Goal: Task Accomplishment & Management: Manage account settings

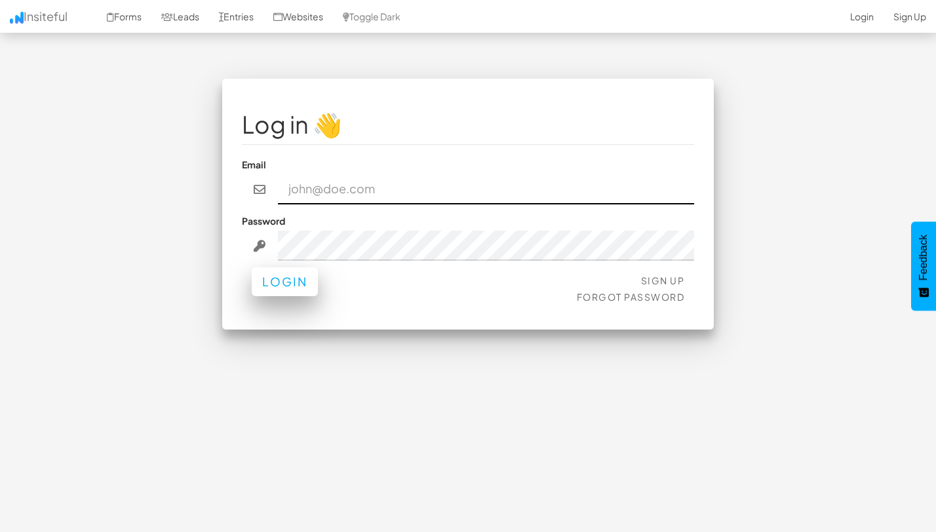
type input "team@joinopus.org"
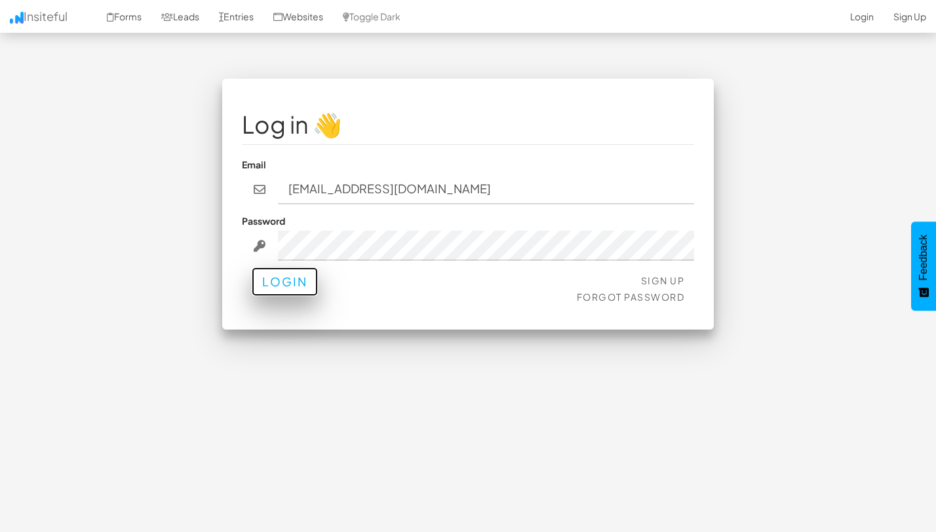
click at [297, 290] on button "Login" at bounding box center [285, 281] width 66 height 29
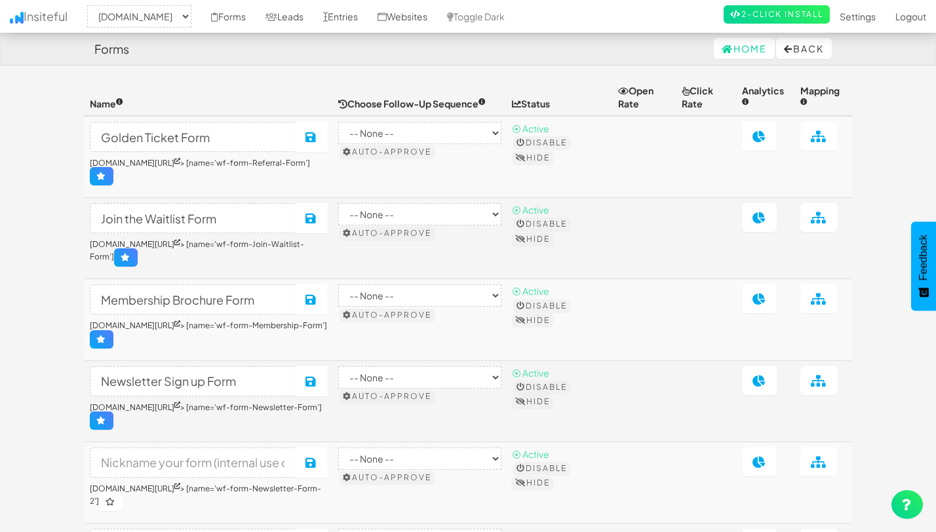
select select "2344"
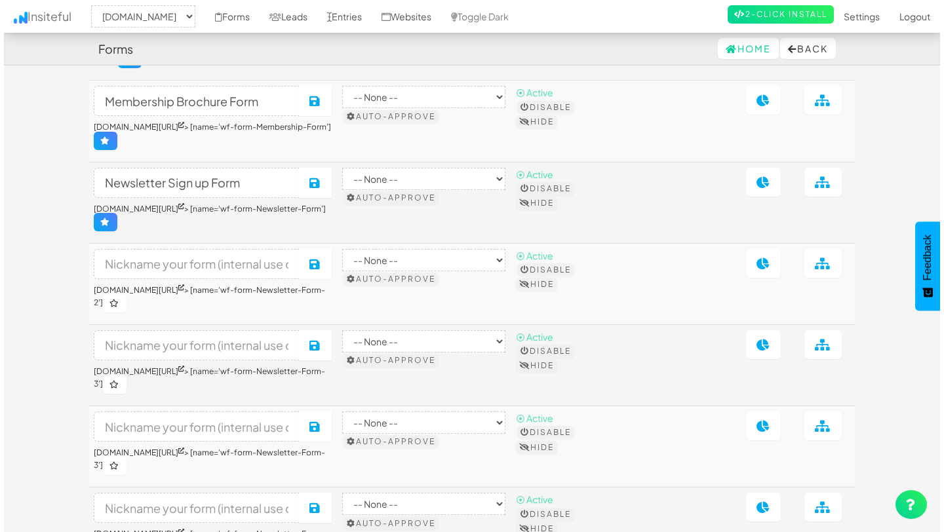
scroll to position [198, 0]
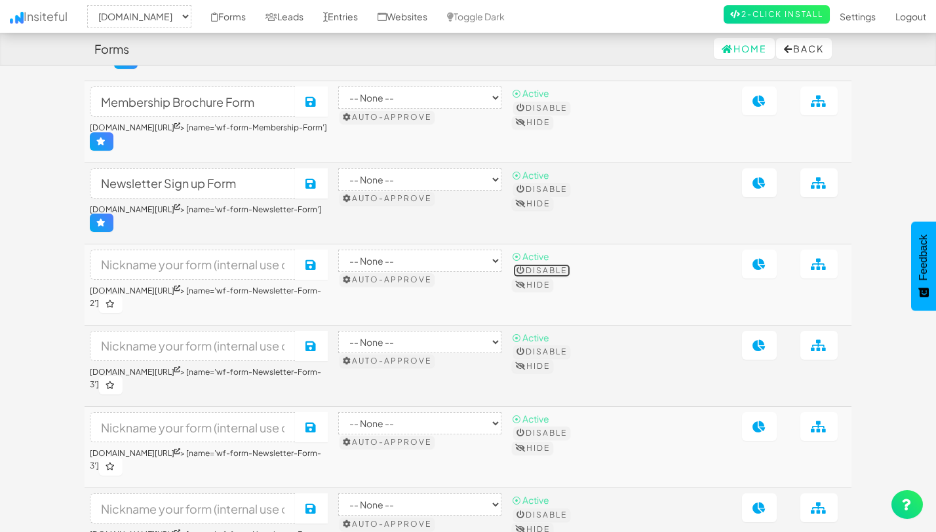
click at [570, 266] on button "Disable" at bounding box center [541, 270] width 57 height 13
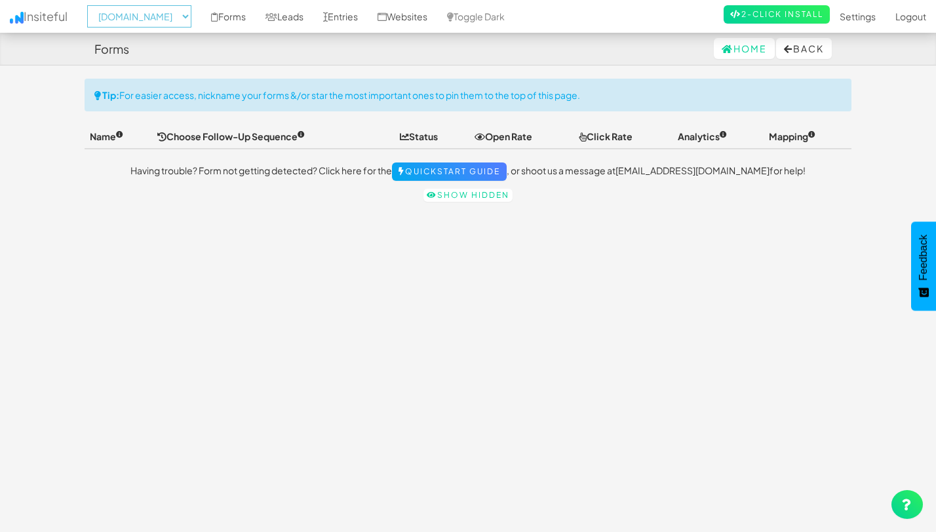
click at [176, 23] on select "-- None -- [DOMAIN_NAME] [DOMAIN_NAME]" at bounding box center [139, 16] width 104 height 22
select select "2352"
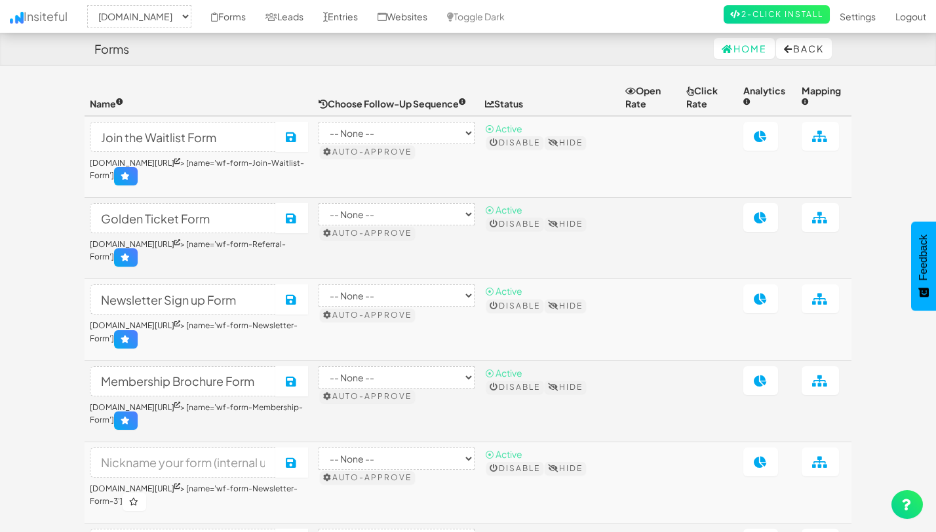
select select "2352"
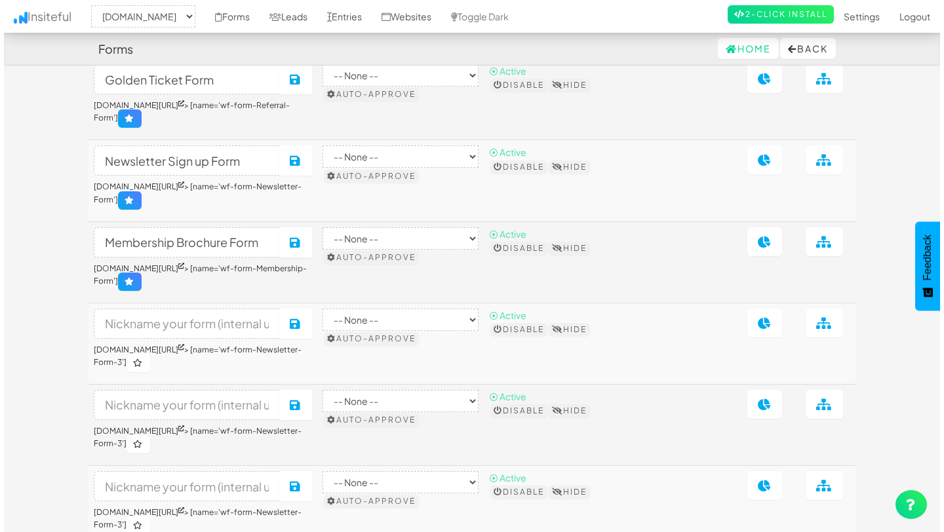
scroll to position [144, 0]
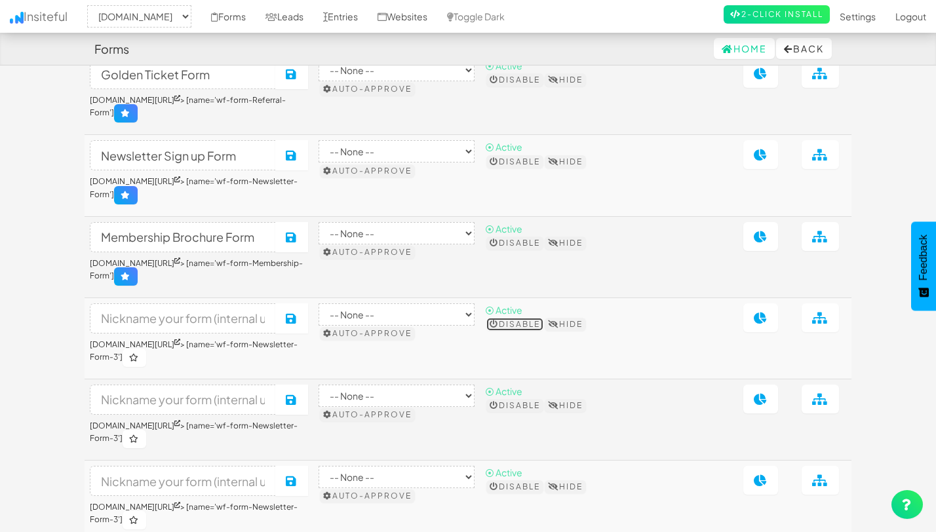
click at [543, 331] on button "Disable" at bounding box center [514, 324] width 57 height 13
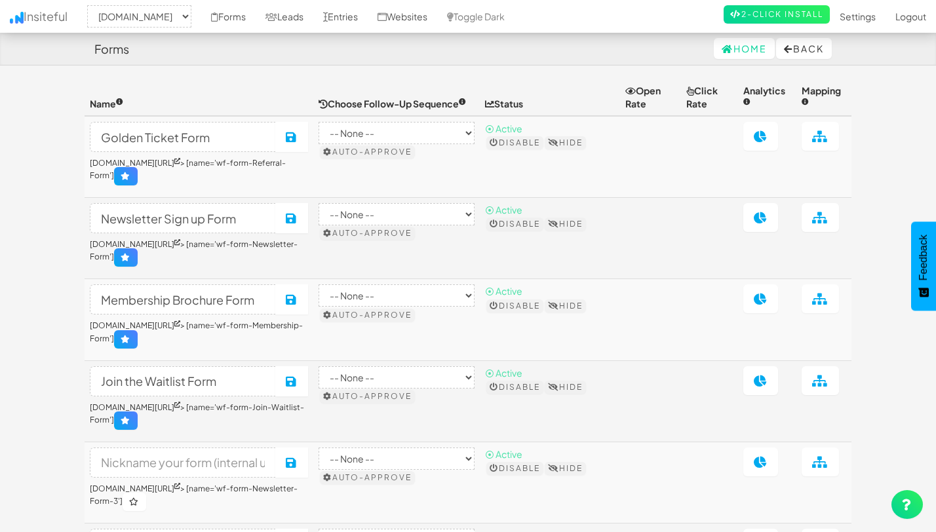
select select "2352"
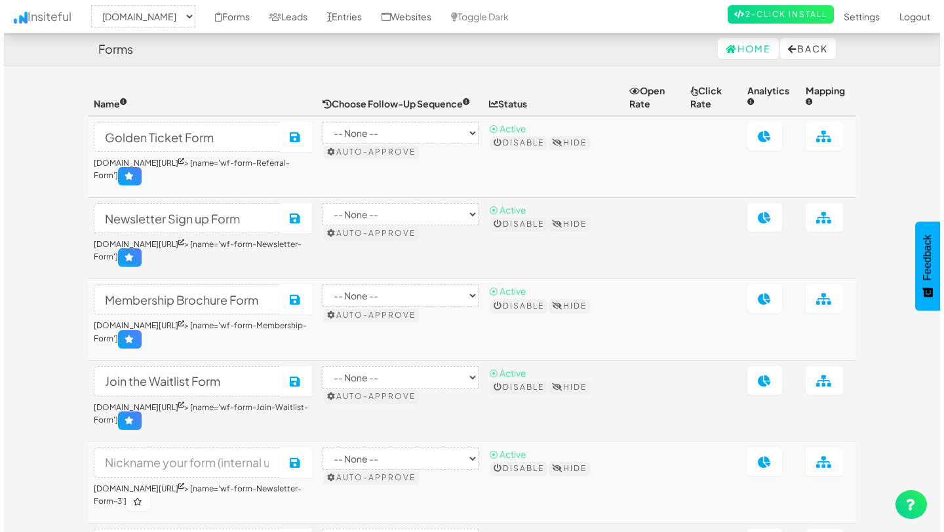
scroll to position [144, 0]
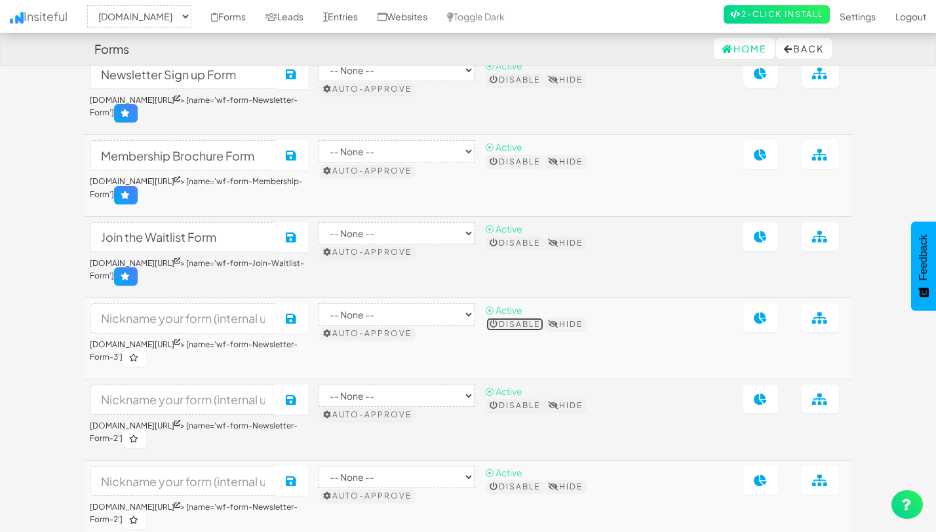
click at [543, 331] on button "Disable" at bounding box center [514, 324] width 57 height 13
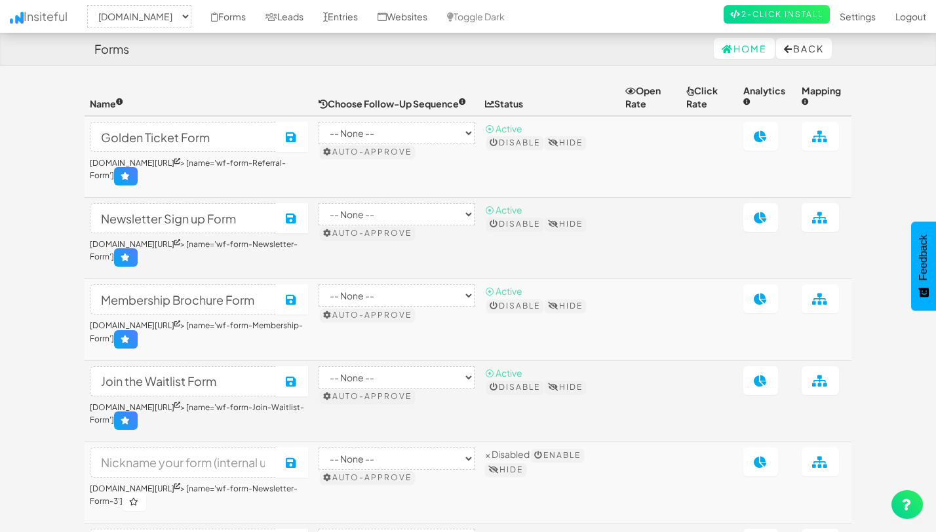
select select "2352"
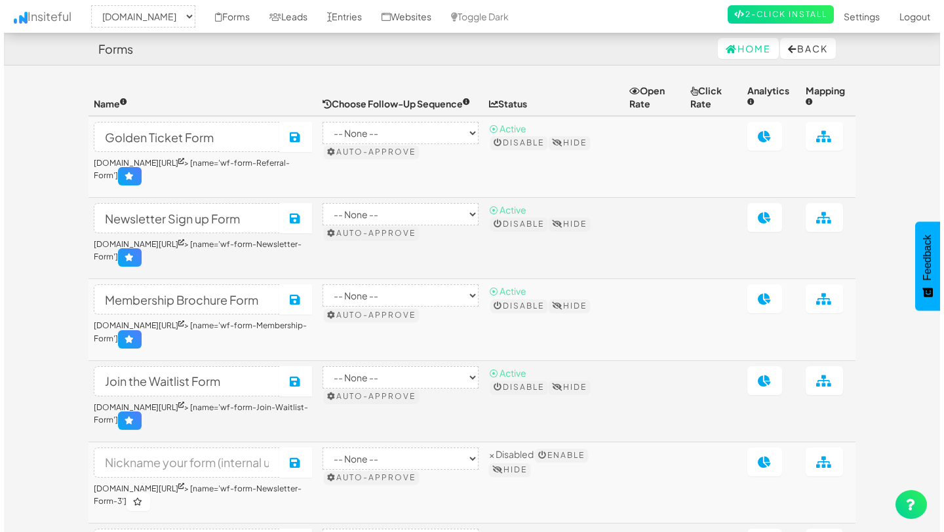
scroll to position [144, 0]
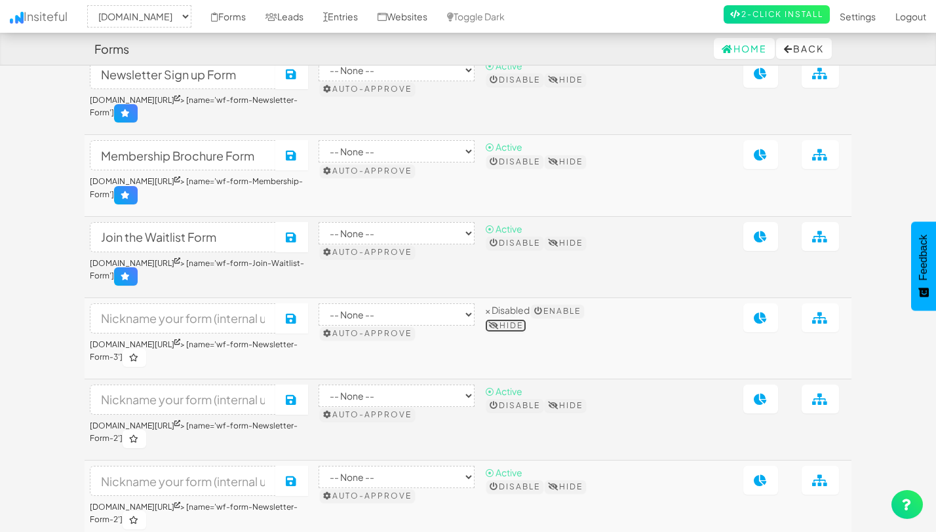
click at [526, 330] on button "Hide" at bounding box center [505, 325] width 41 height 13
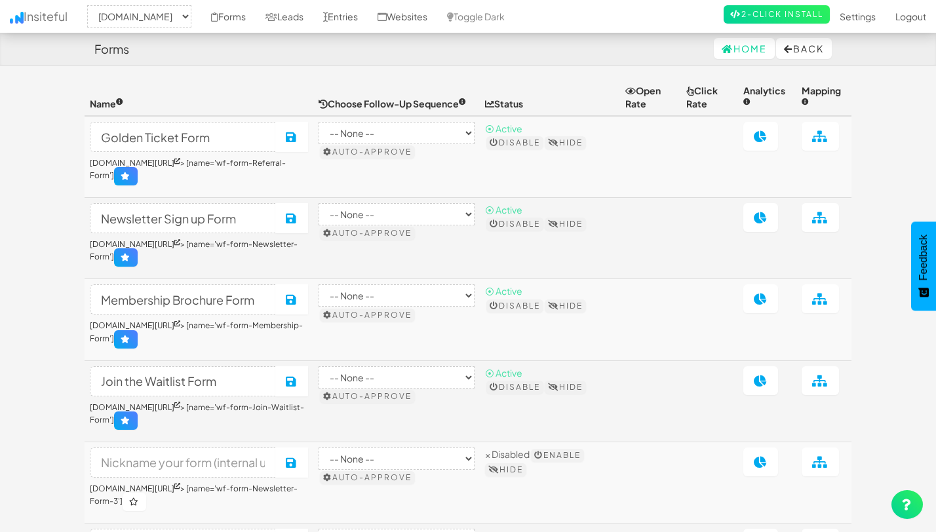
select select "2352"
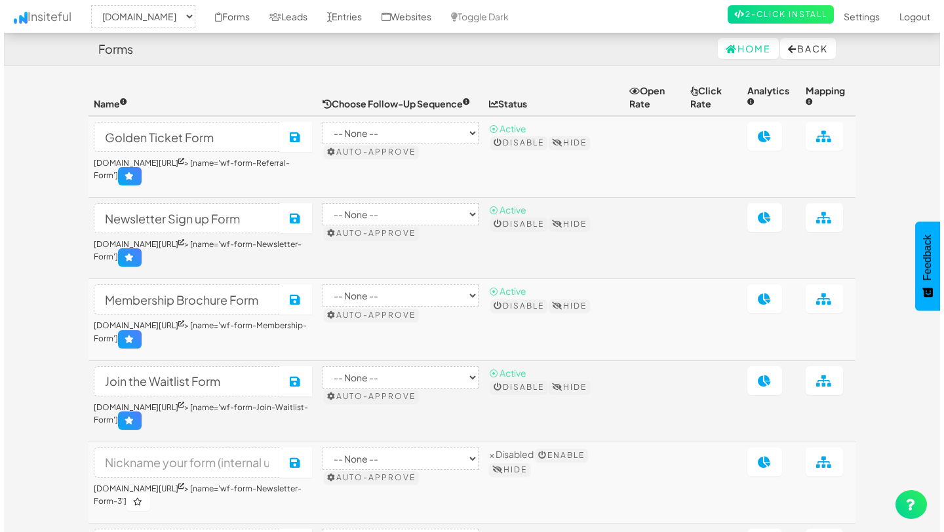
scroll to position [144, 0]
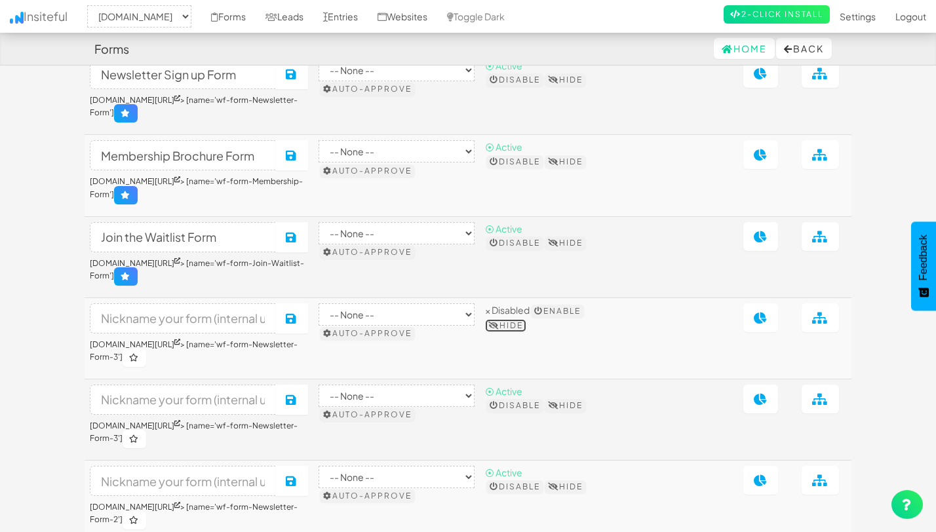
click at [526, 332] on button "Hide" at bounding box center [505, 325] width 41 height 13
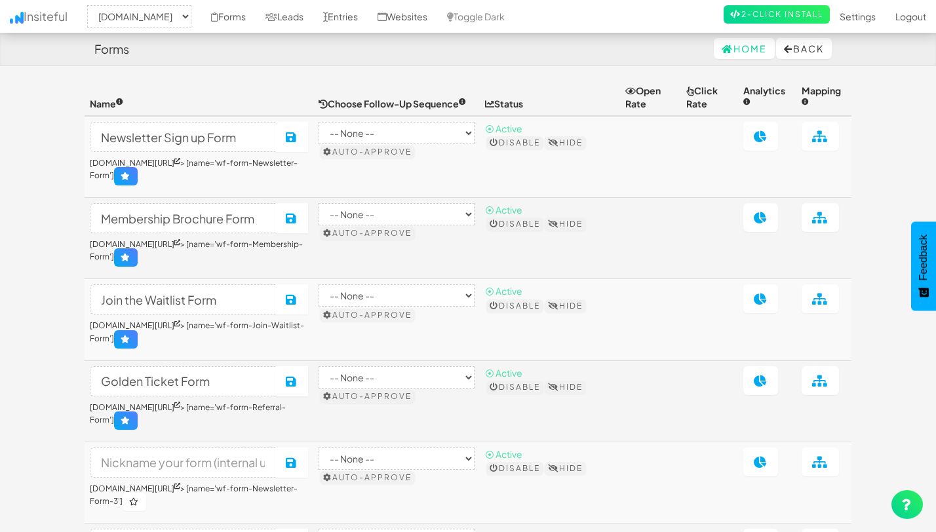
select select "2352"
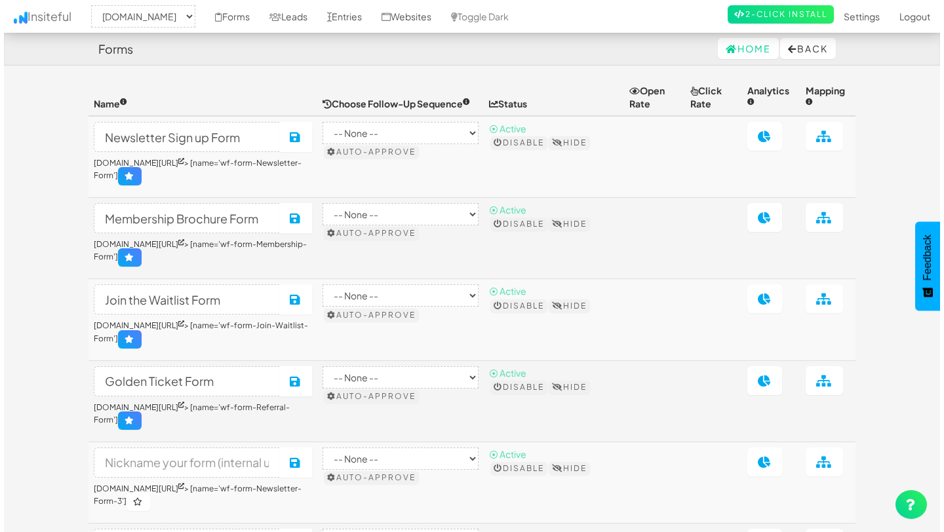
scroll to position [144, 0]
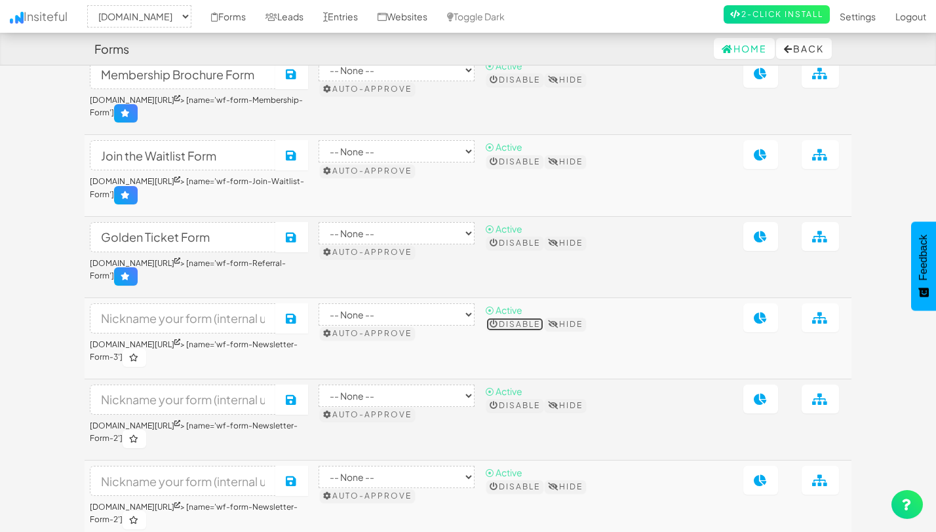
click at [543, 329] on button "Disable" at bounding box center [514, 324] width 57 height 13
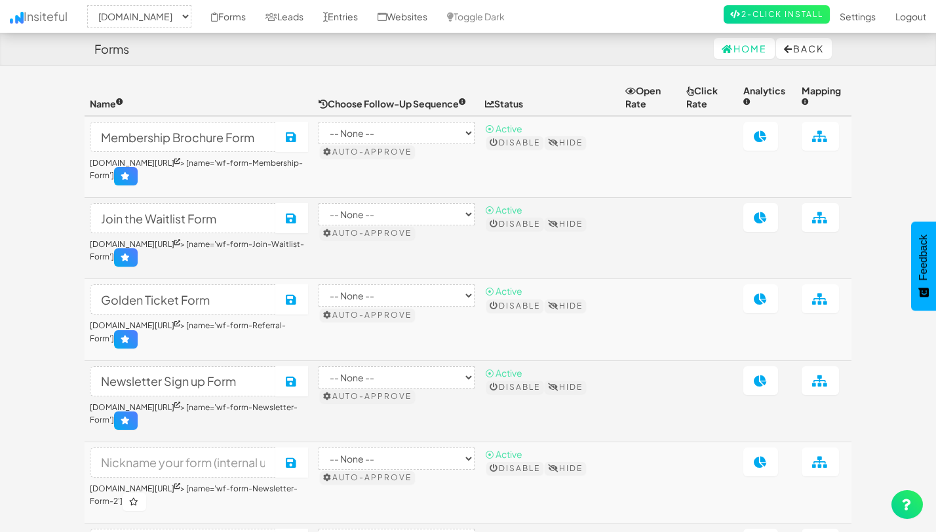
select select "2352"
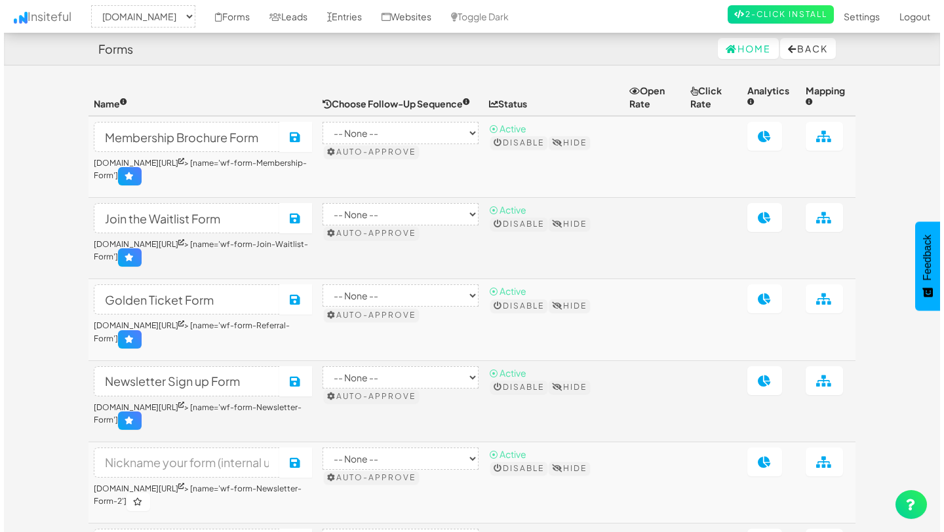
scroll to position [144, 0]
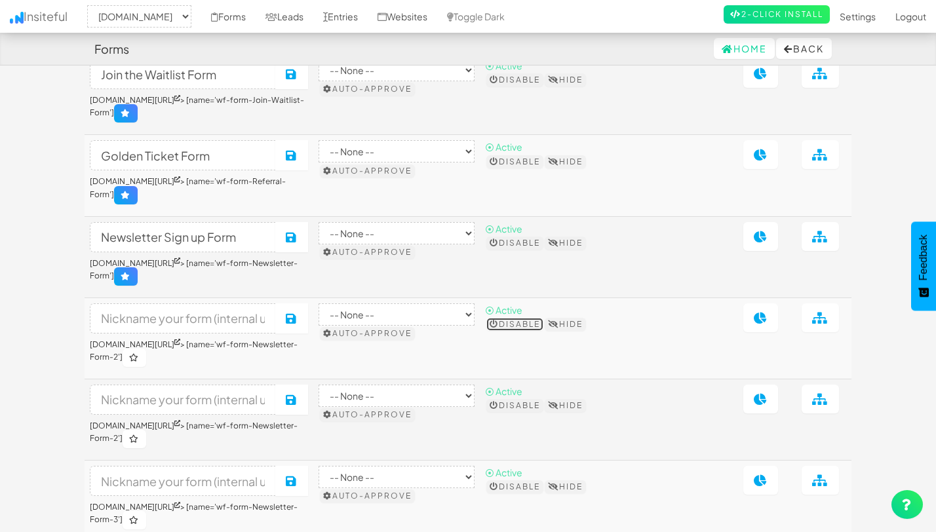
click at [543, 331] on button "Disable" at bounding box center [514, 324] width 57 height 13
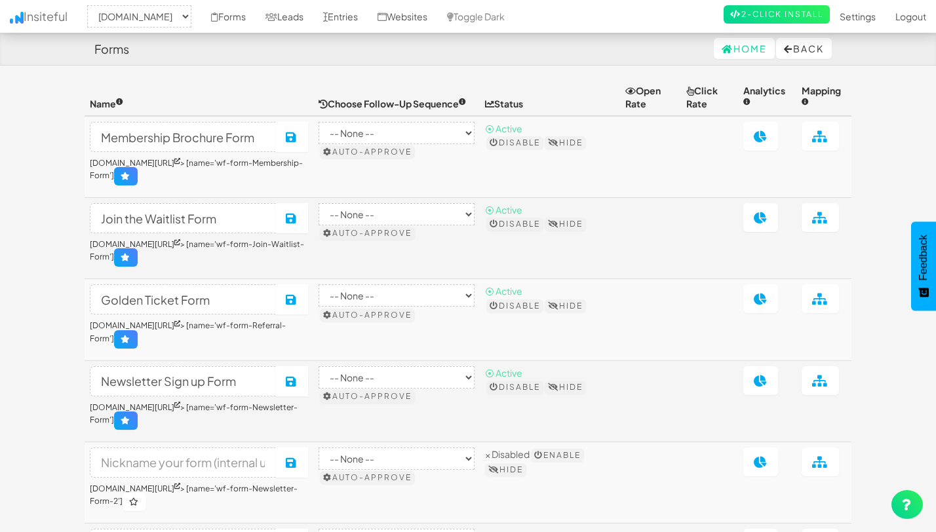
select select "2352"
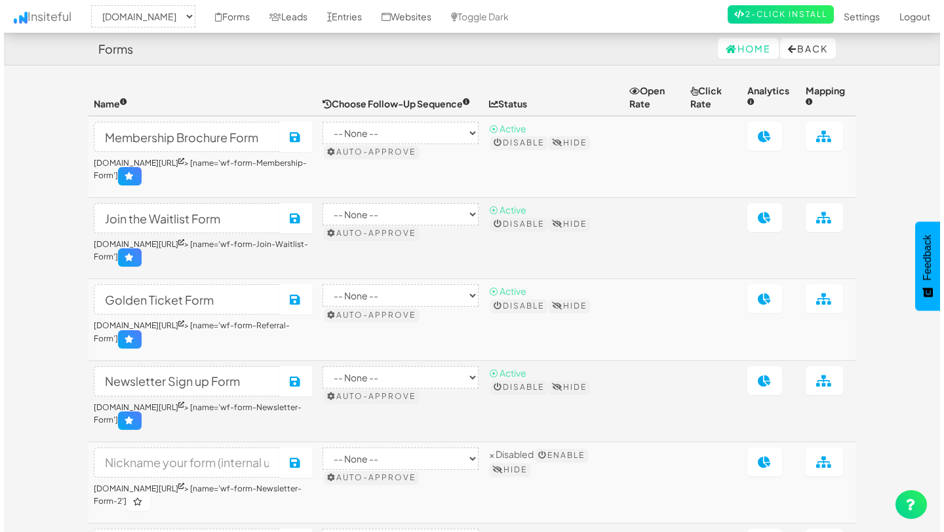
scroll to position [144, 0]
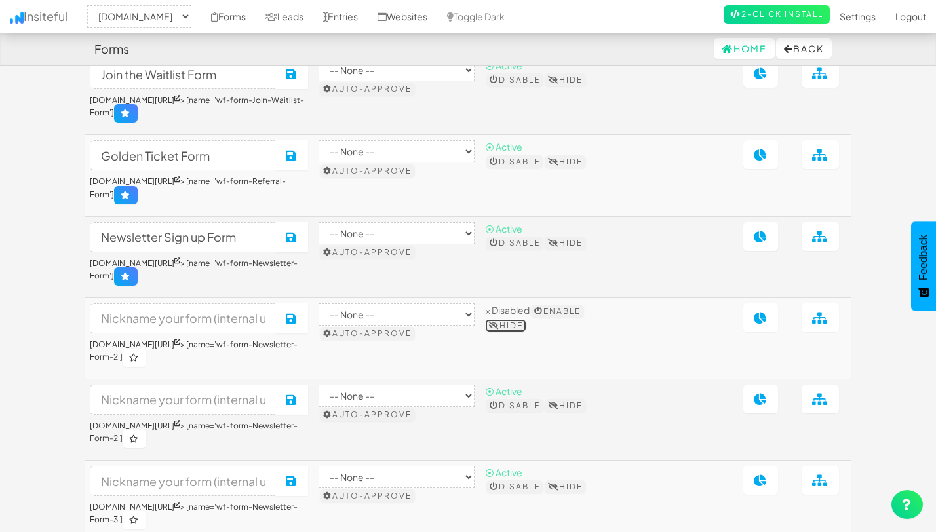
click at [526, 332] on button "Hide" at bounding box center [505, 325] width 41 height 13
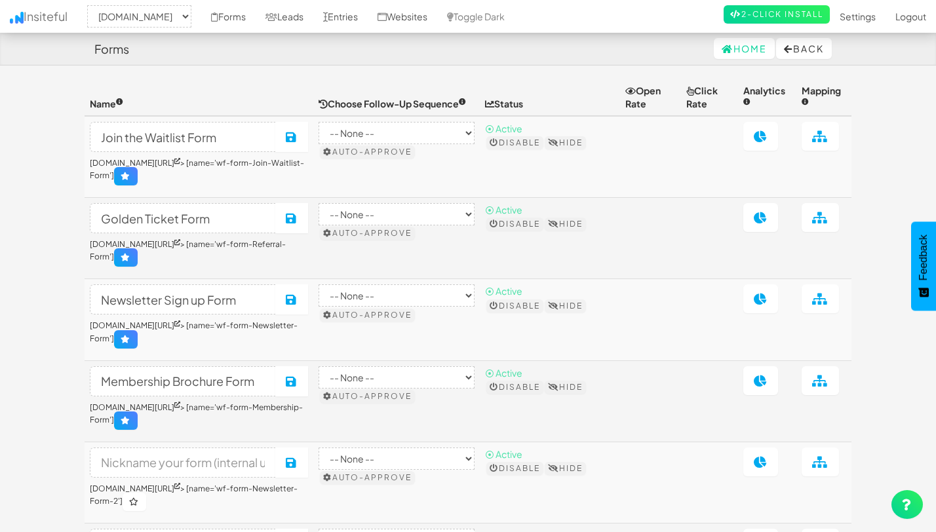
select select "2352"
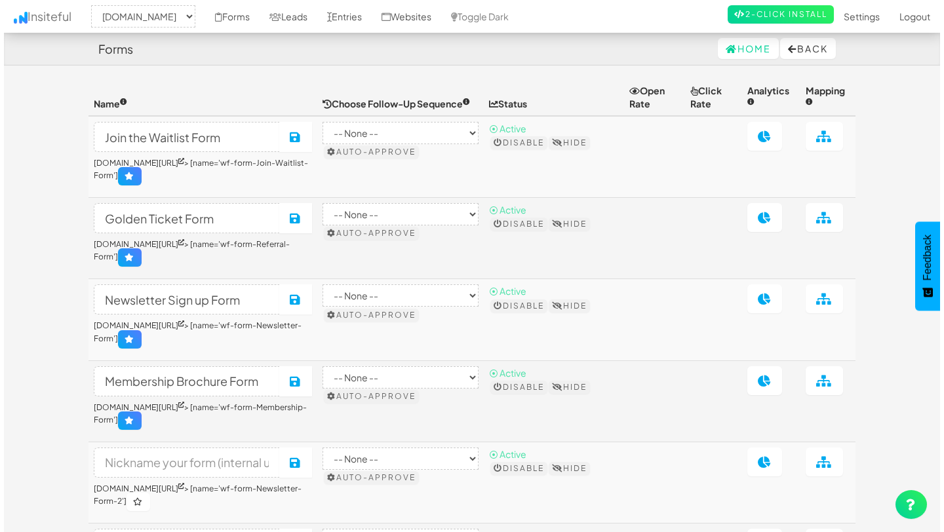
scroll to position [144, 0]
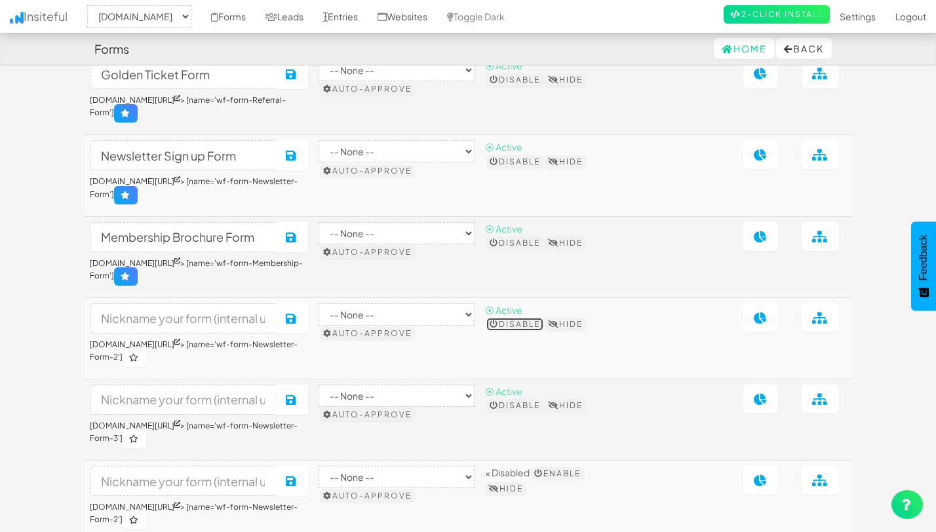
click at [543, 331] on button "Disable" at bounding box center [514, 324] width 57 height 13
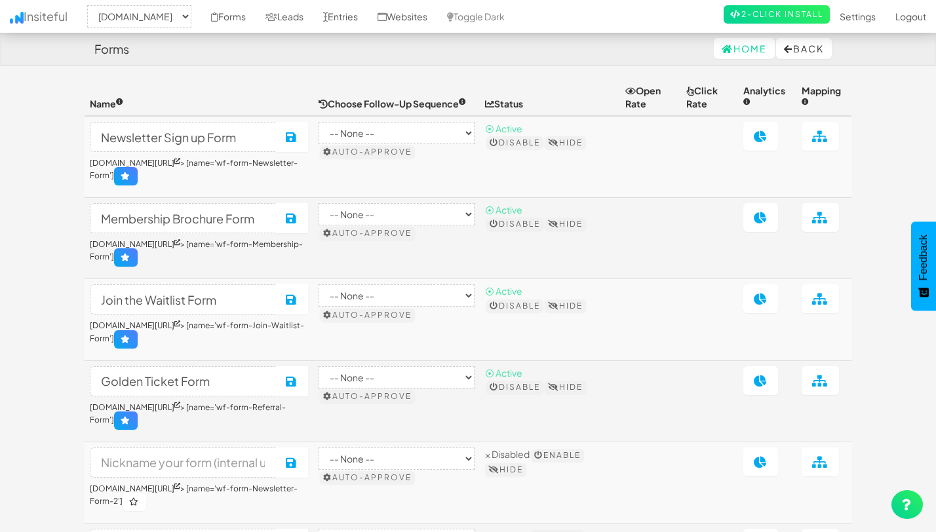
select select "2352"
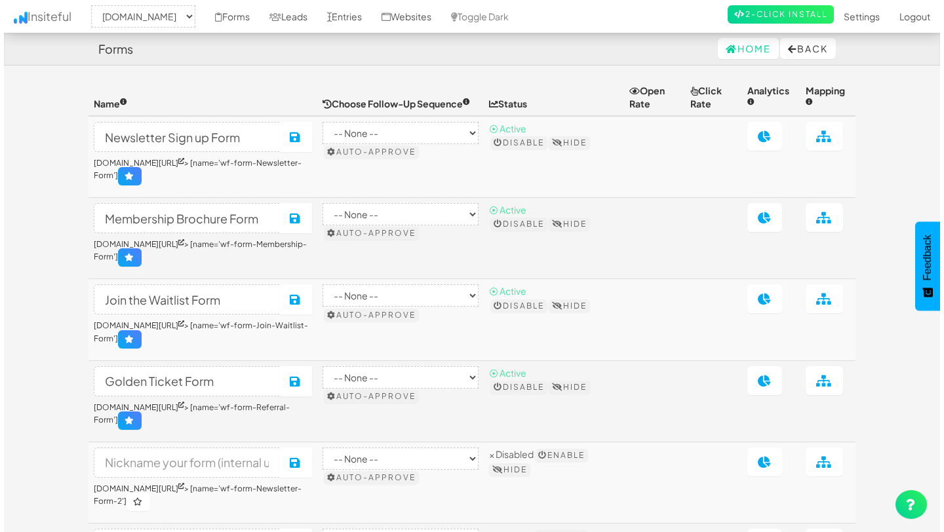
scroll to position [144, 0]
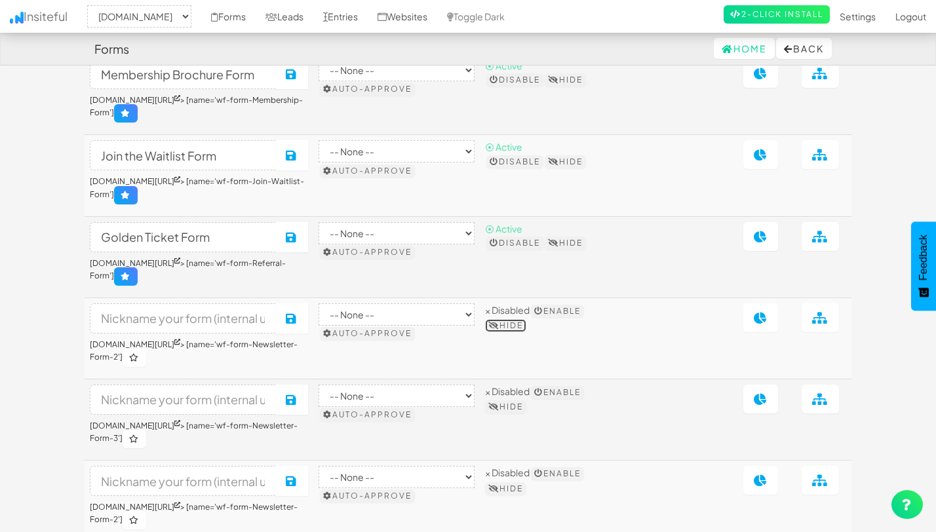
click at [526, 332] on button "Hide" at bounding box center [505, 325] width 41 height 13
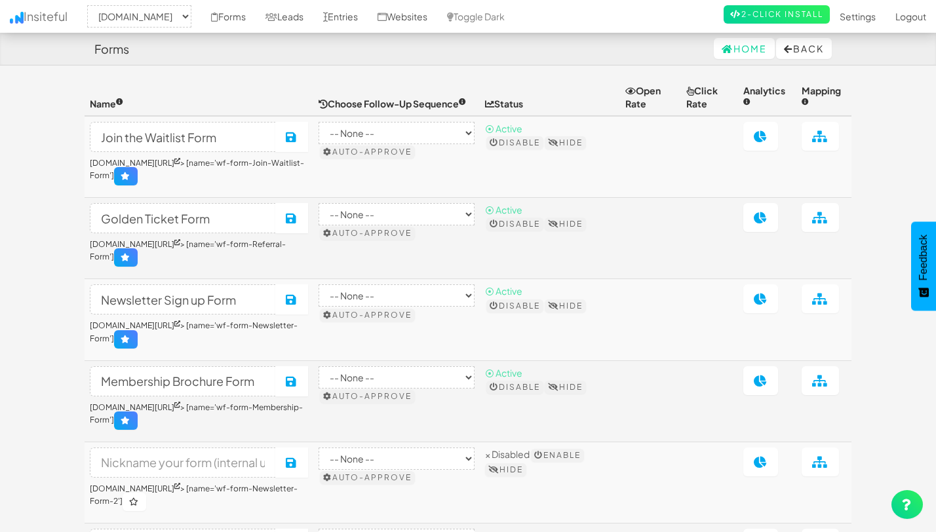
select select "2352"
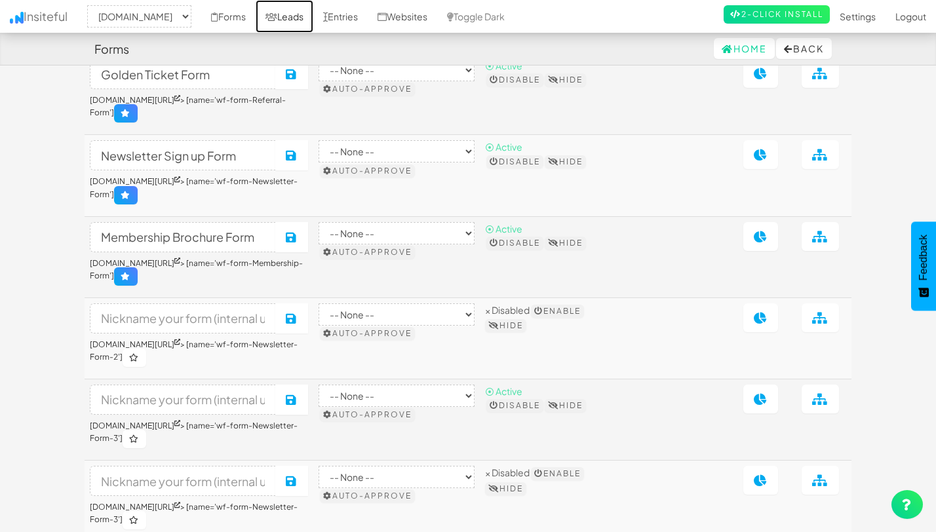
click at [299, 20] on link "Leads" at bounding box center [285, 16] width 58 height 33
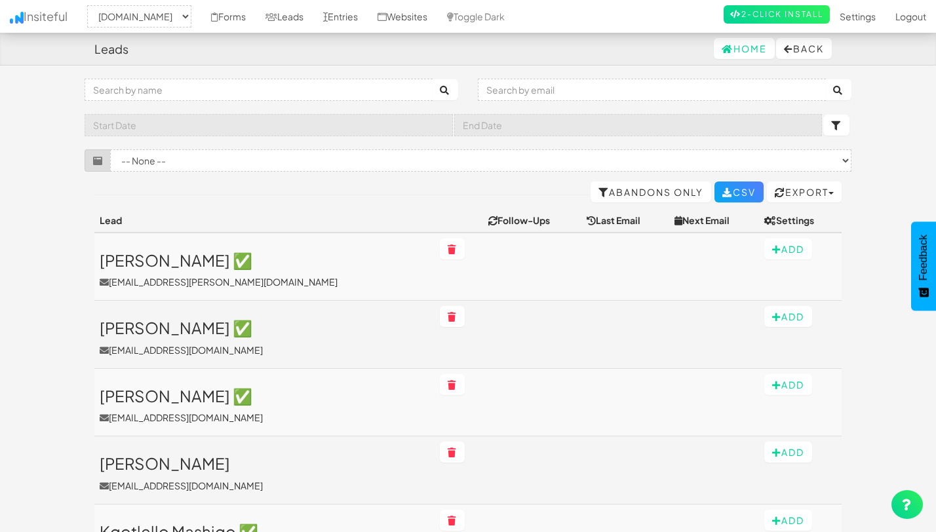
select select "2352"
click at [605, 193] on link "Abandons Only" at bounding box center [651, 192] width 121 height 21
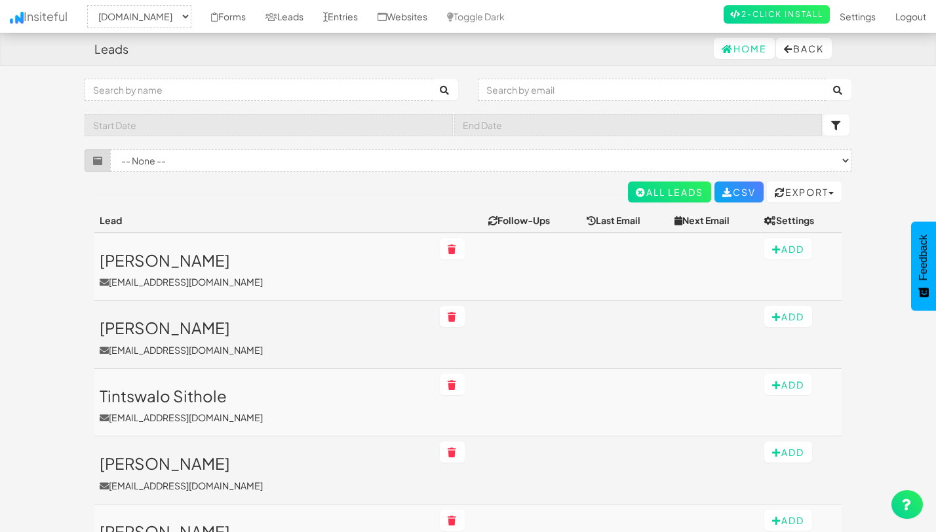
select select "2352"
click at [648, 189] on link "All Leads" at bounding box center [669, 192] width 83 height 21
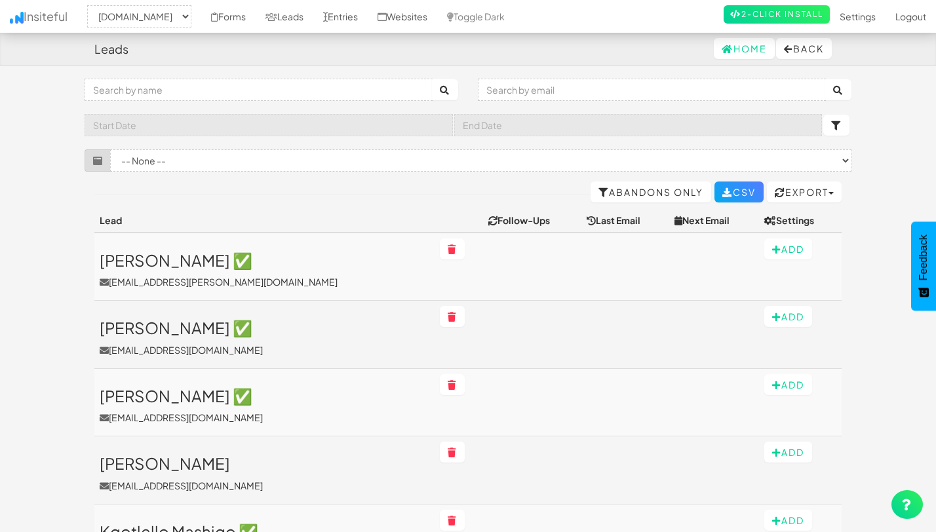
select select "2352"
click at [234, 18] on link "Forms" at bounding box center [228, 16] width 54 height 33
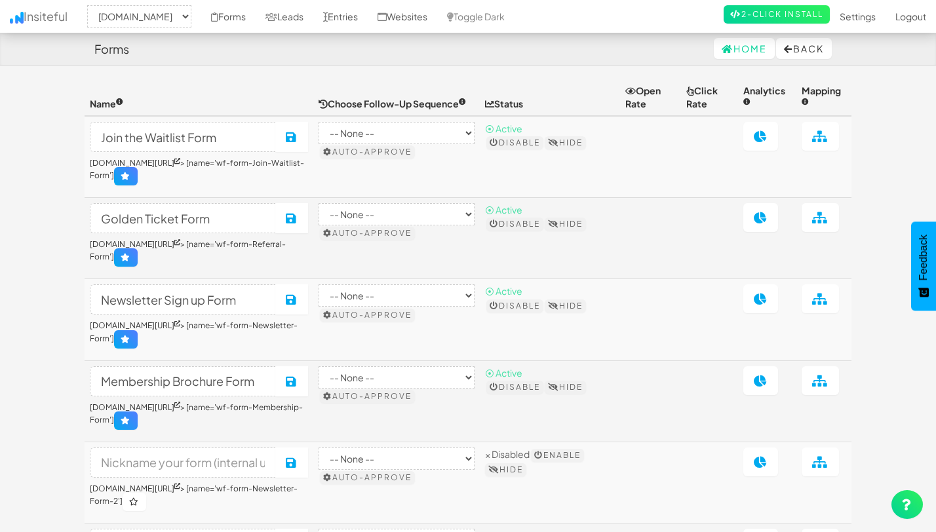
select select "2352"
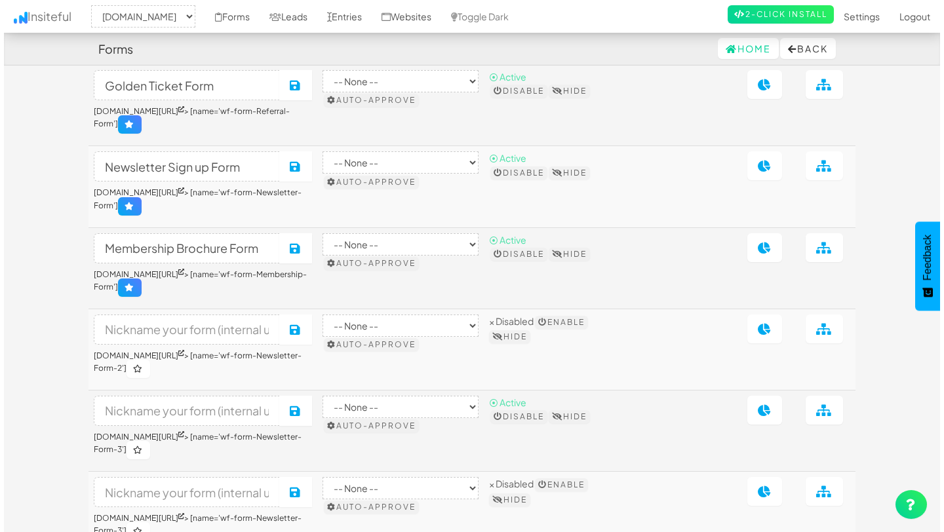
scroll to position [140, 0]
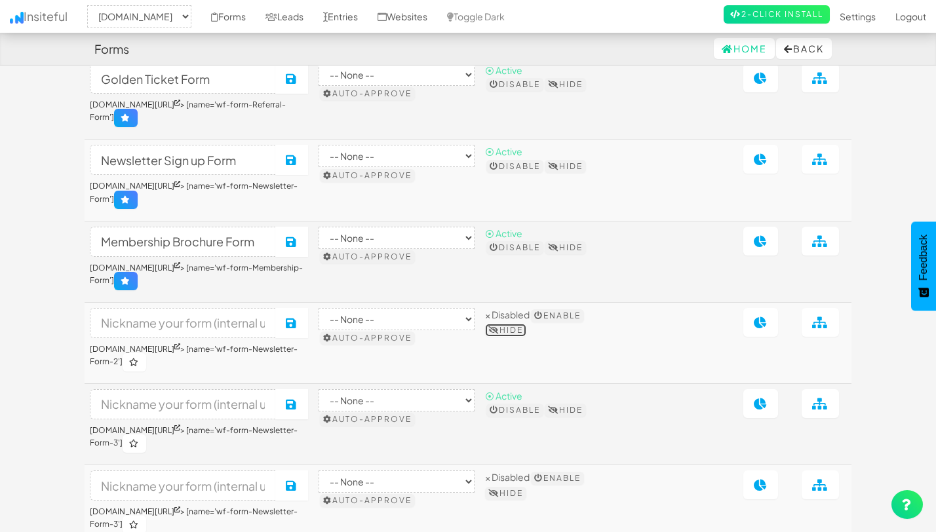
click at [526, 332] on button "Hide" at bounding box center [505, 330] width 41 height 13
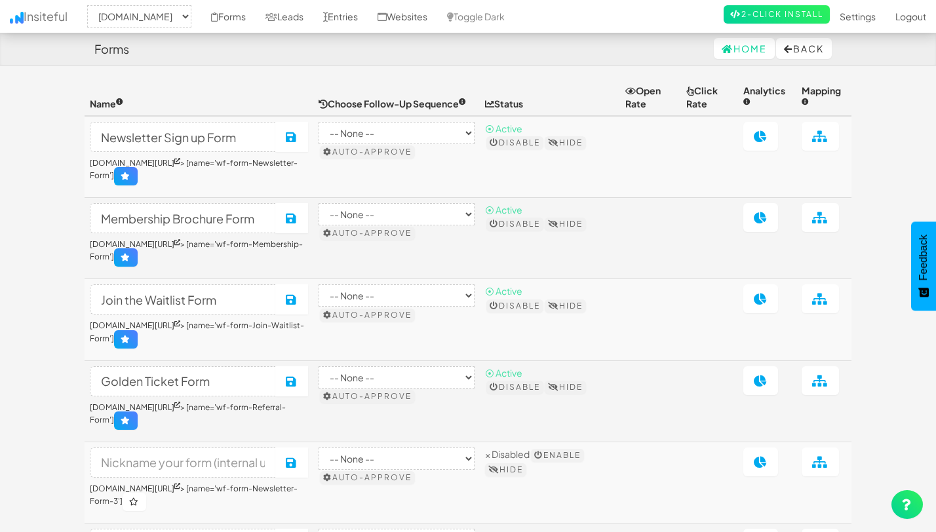
select select "2352"
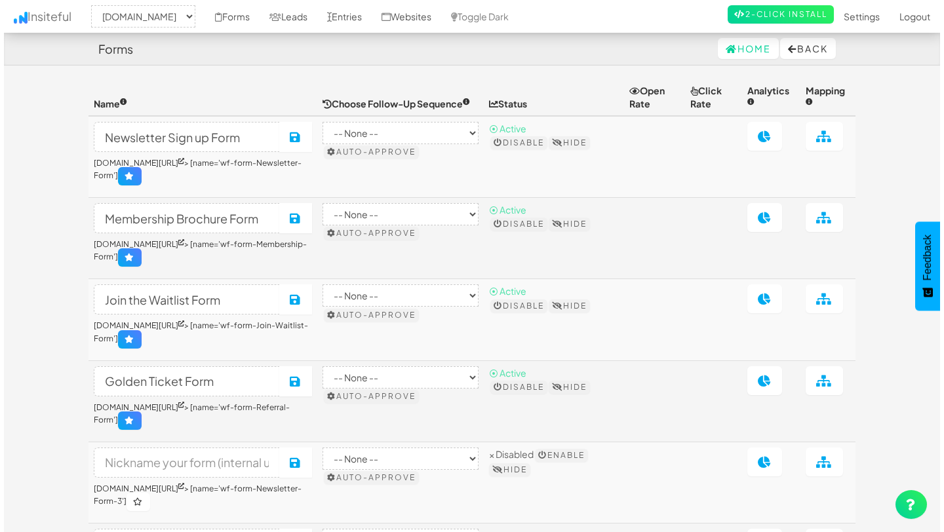
scroll to position [140, 0]
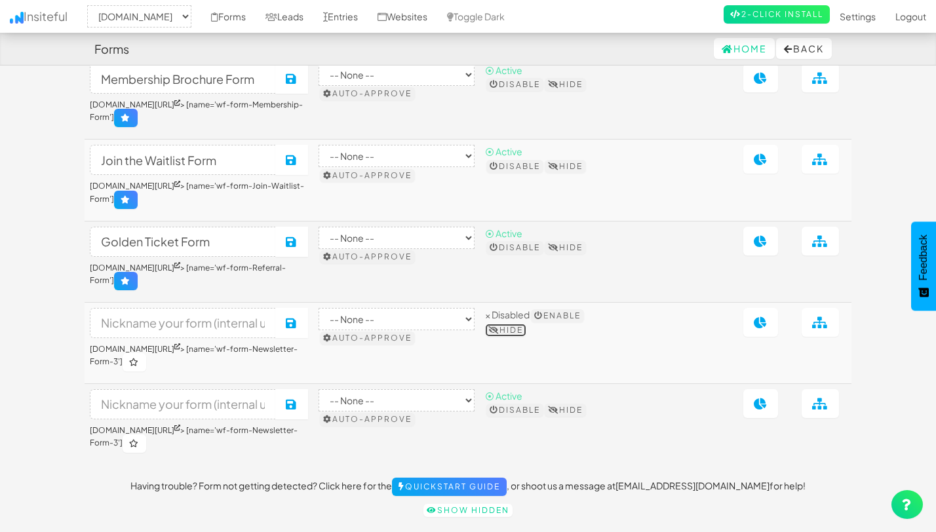
click at [526, 333] on button "Hide" at bounding box center [505, 330] width 41 height 13
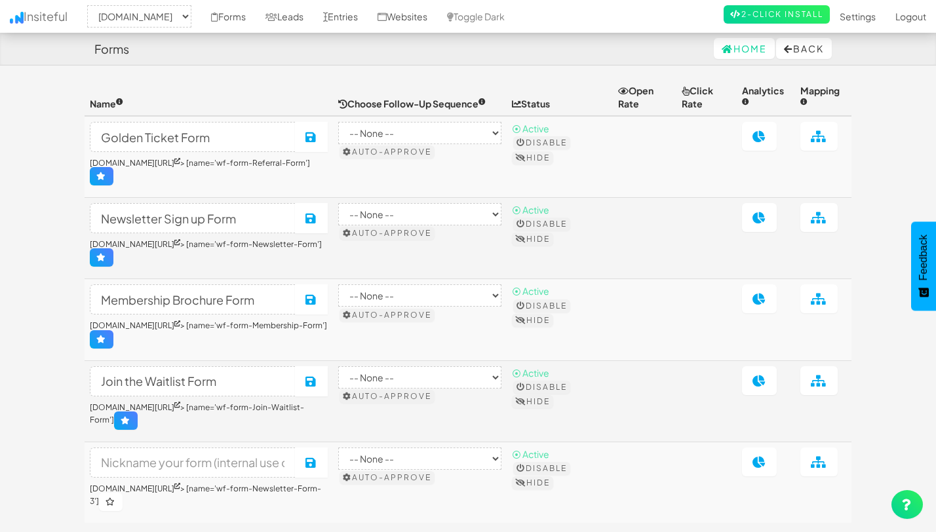
select select "2352"
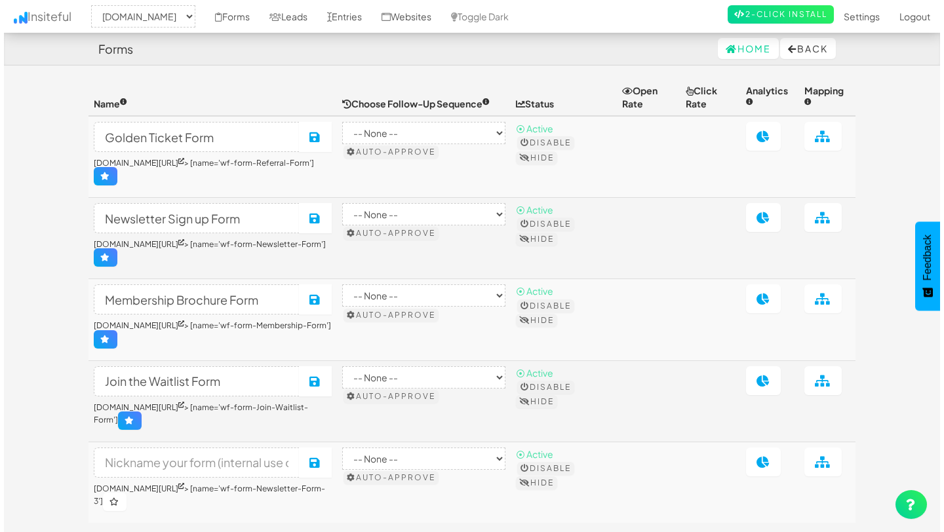
scroll to position [82, 0]
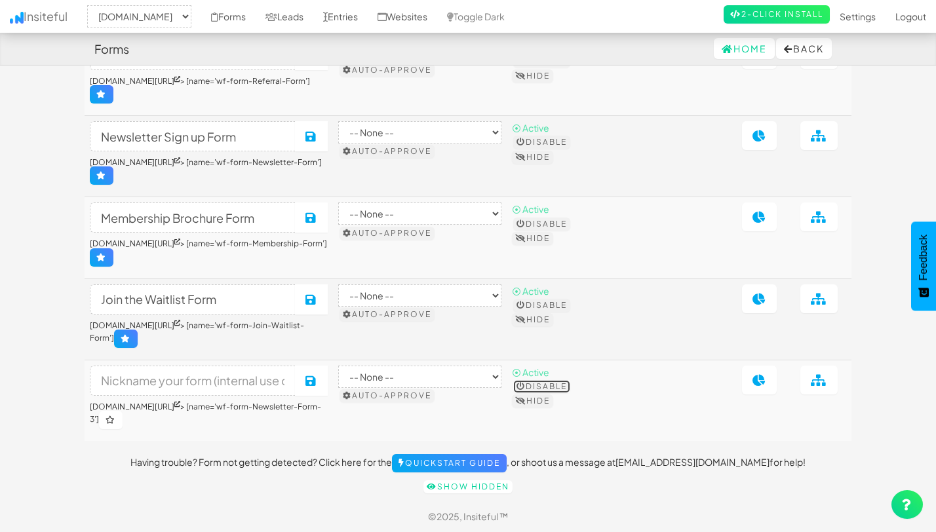
click at [545, 388] on button "Disable" at bounding box center [541, 386] width 57 height 13
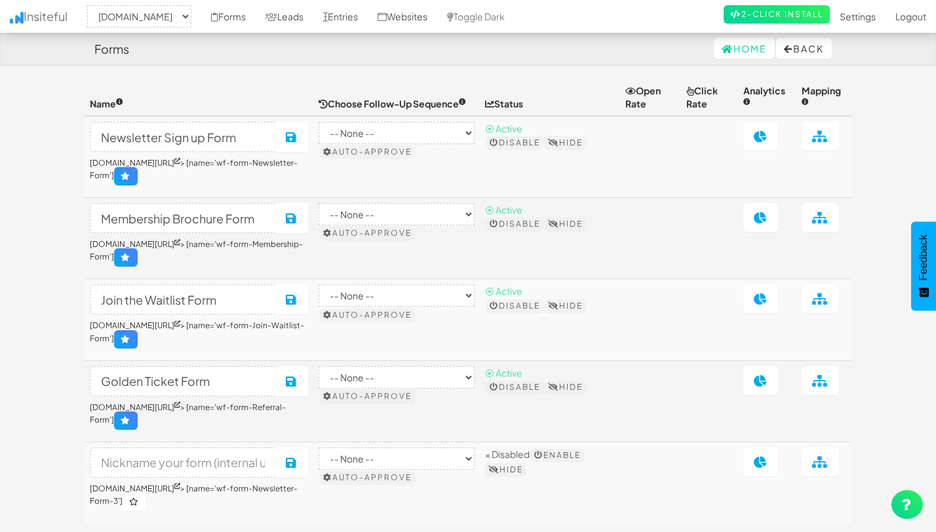
select select "2352"
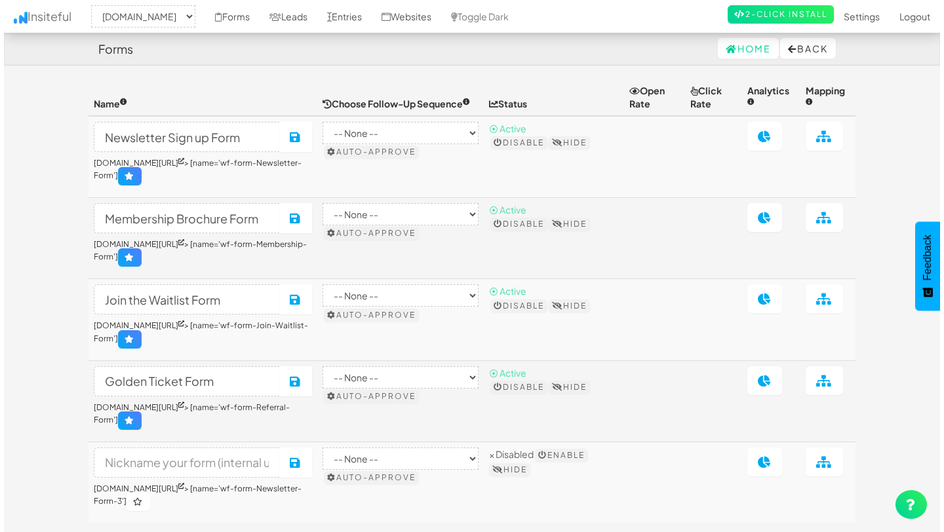
scroll to position [82, 0]
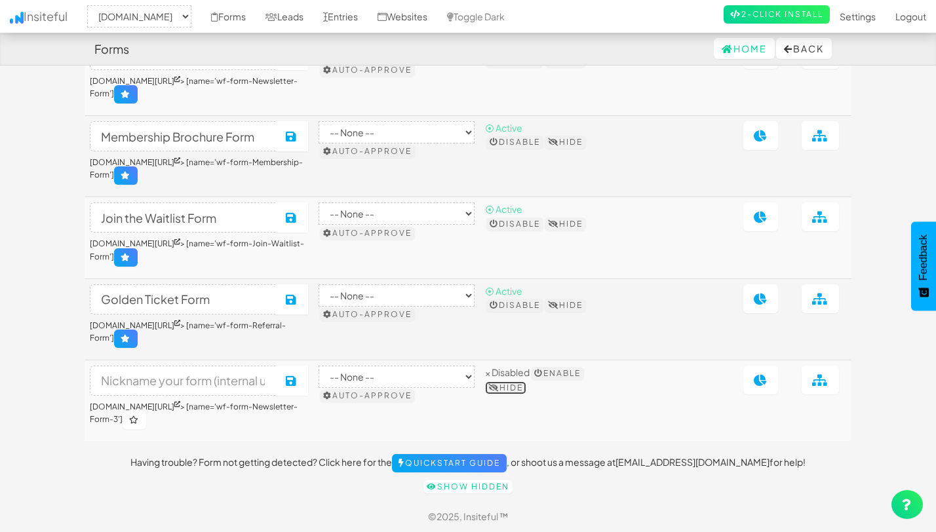
click at [524, 386] on button "Hide" at bounding box center [505, 388] width 41 height 13
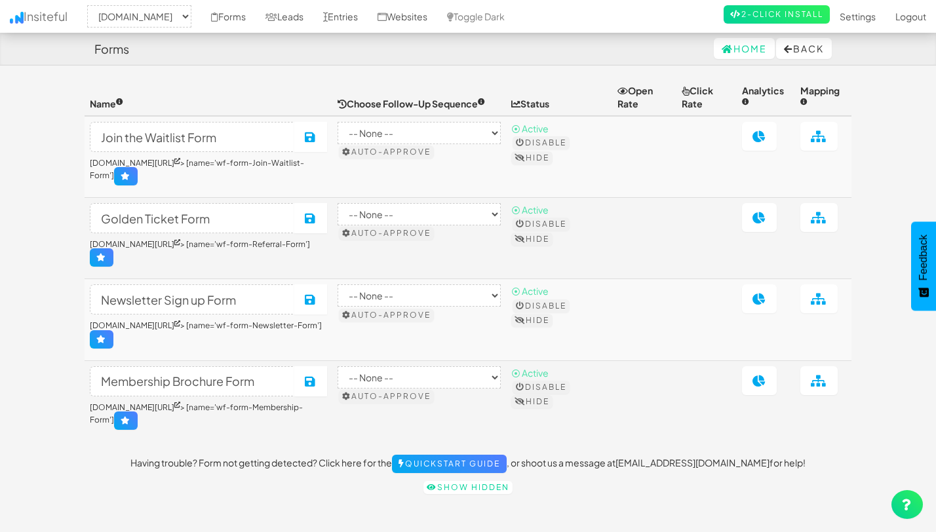
select select "2352"
click at [277, 18] on icon at bounding box center [271, 16] width 12 height 9
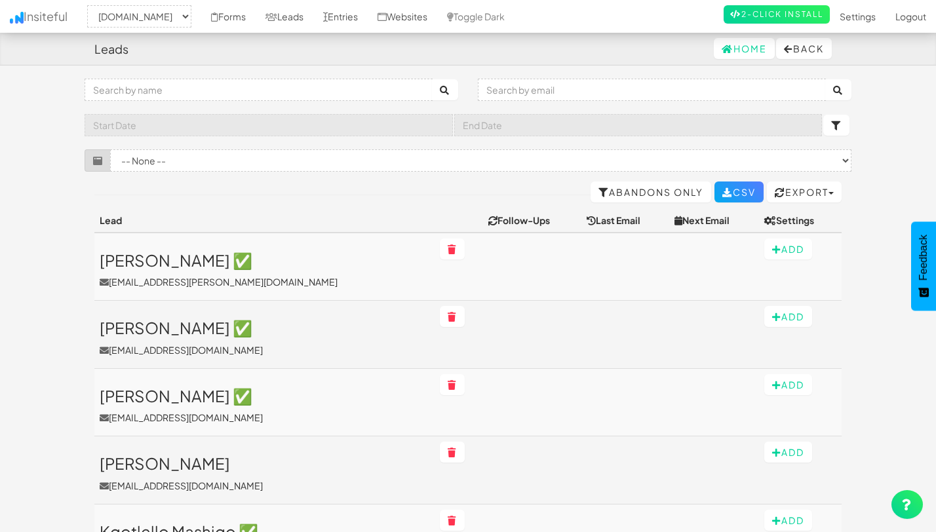
select select "2352"
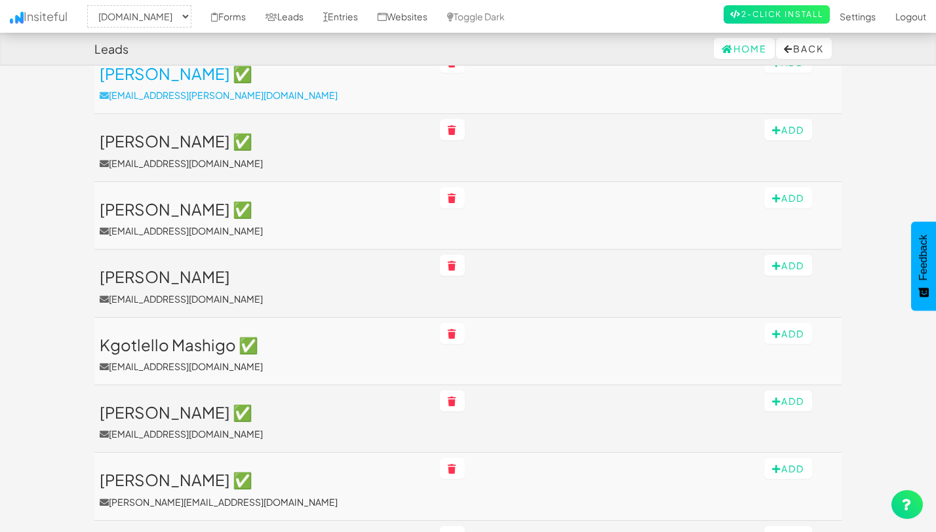
scroll to position [186, 0]
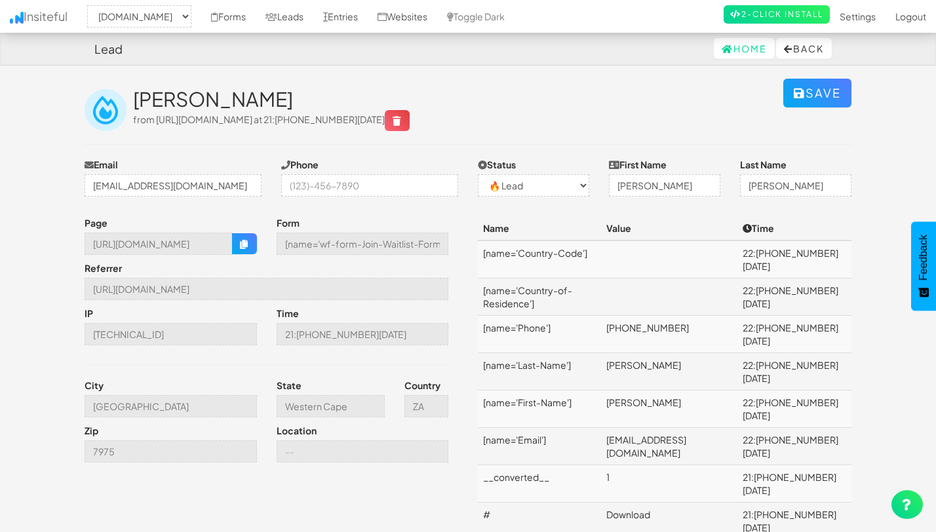
select select "2352"
select select "0"
